Goal: Check status

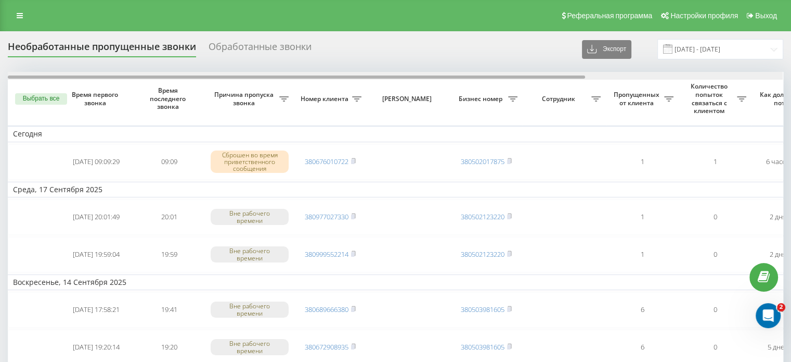
drag, startPoint x: 495, startPoint y: 75, endPoint x: 323, endPoint y: 93, distance: 173.1
